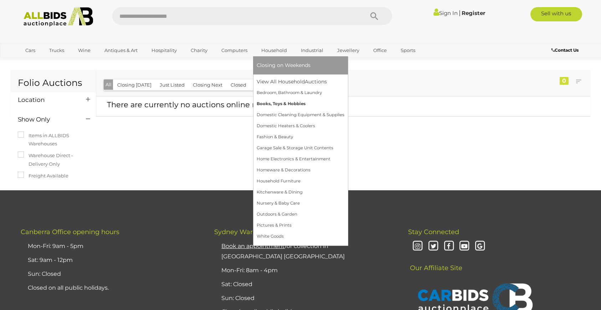
click at [291, 101] on link "Books, Toys & Hobbies" at bounding box center [301, 103] width 88 height 11
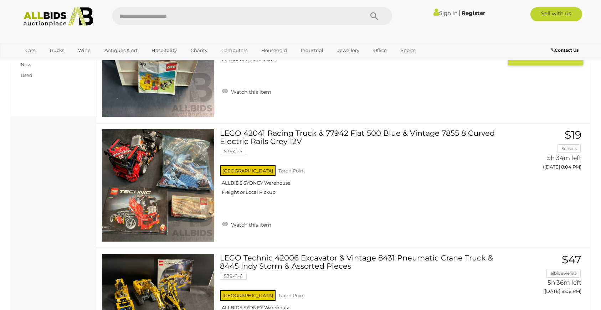
scroll to position [365, 0]
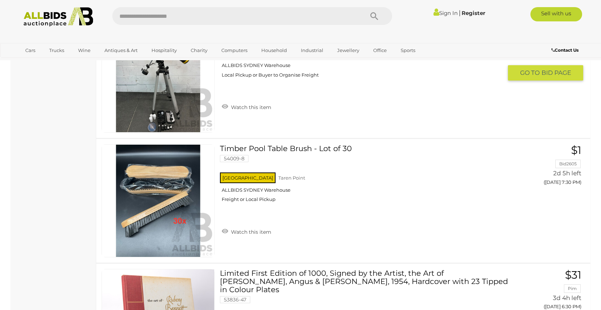
click at [258, 112] on div "NATIONAL GEOGRAPHIC Reflector Telescope 54009-9 [GEOGRAPHIC_DATA] Taren Point A…" at bounding box center [364, 68] width 288 height 96
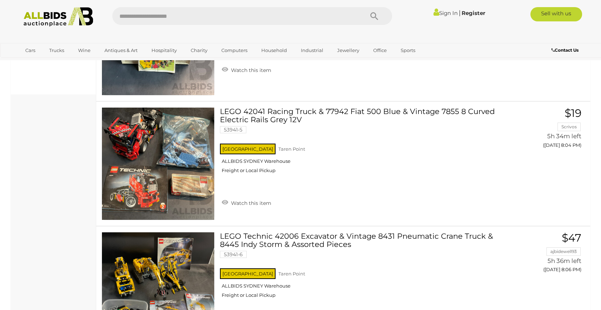
scroll to position [0, 0]
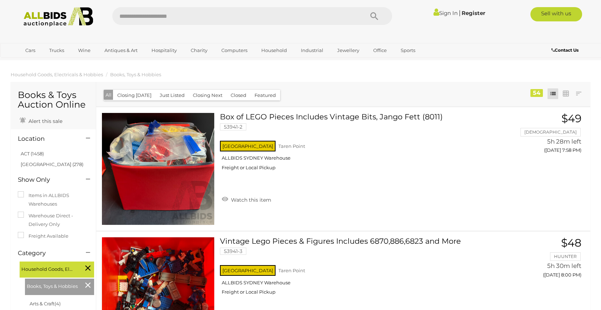
click at [174, 17] on input "text" at bounding box center [234, 16] width 244 height 18
type input "*****"
